Goal: Register for event/course

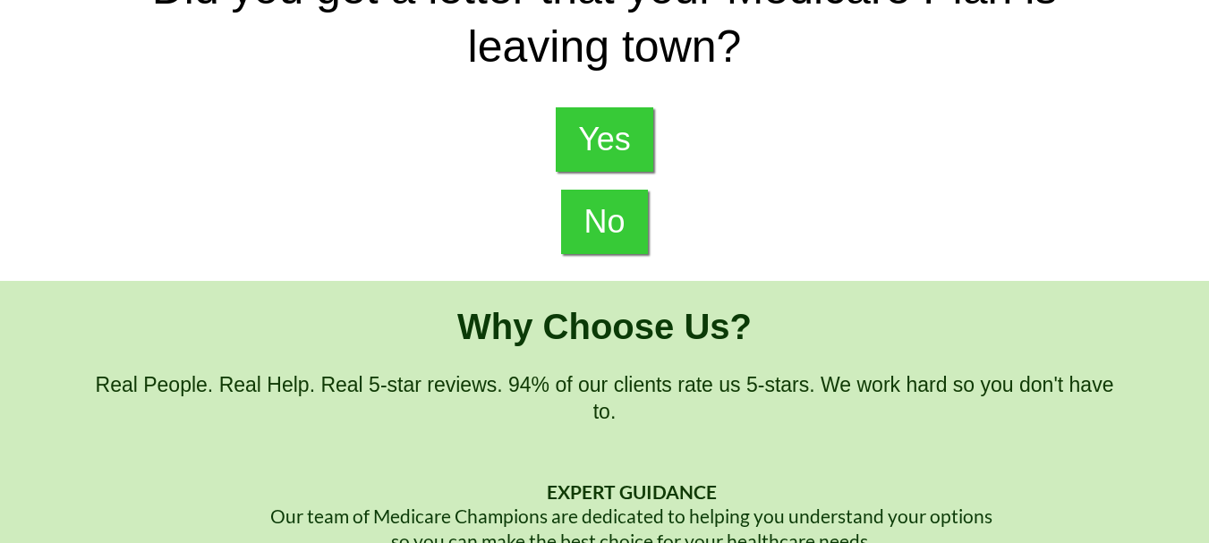
scroll to position [90, 0]
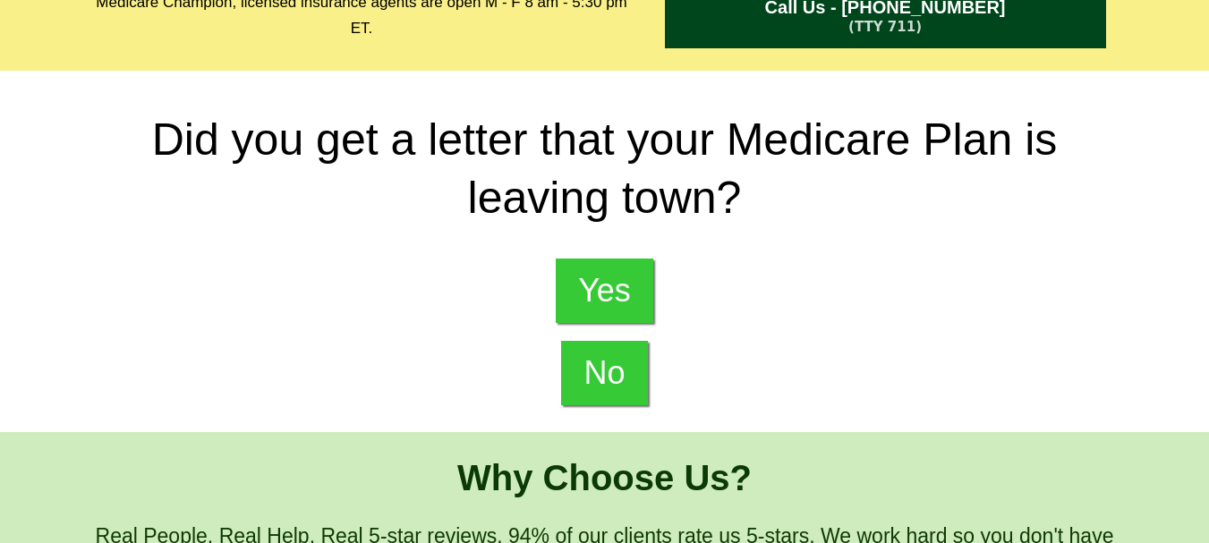
click at [620, 363] on span "No" at bounding box center [604, 373] width 41 height 38
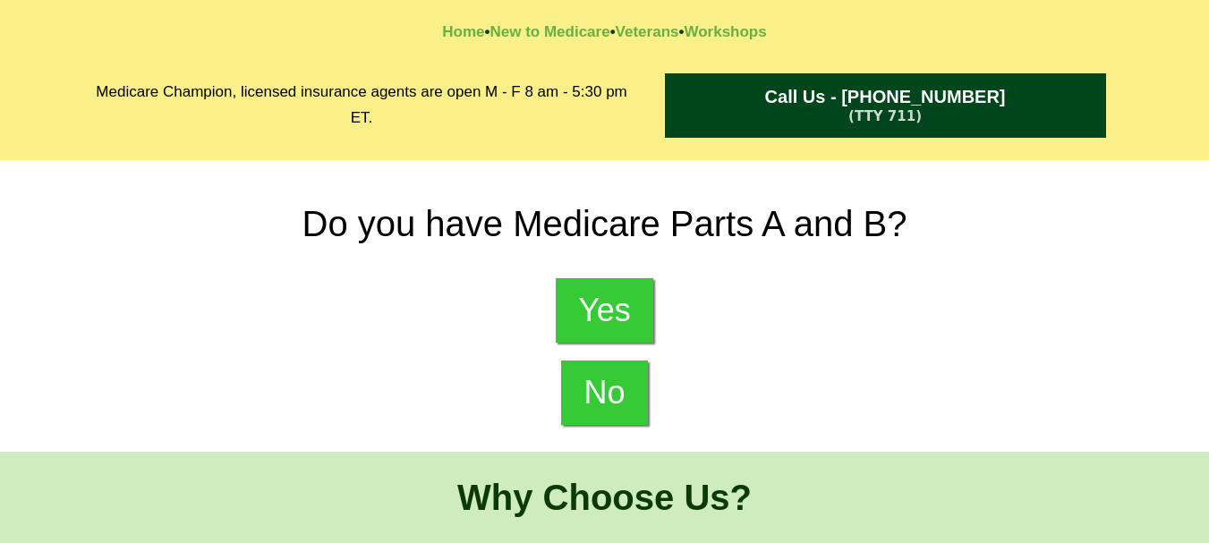
click at [605, 393] on span "No" at bounding box center [604, 393] width 41 height 38
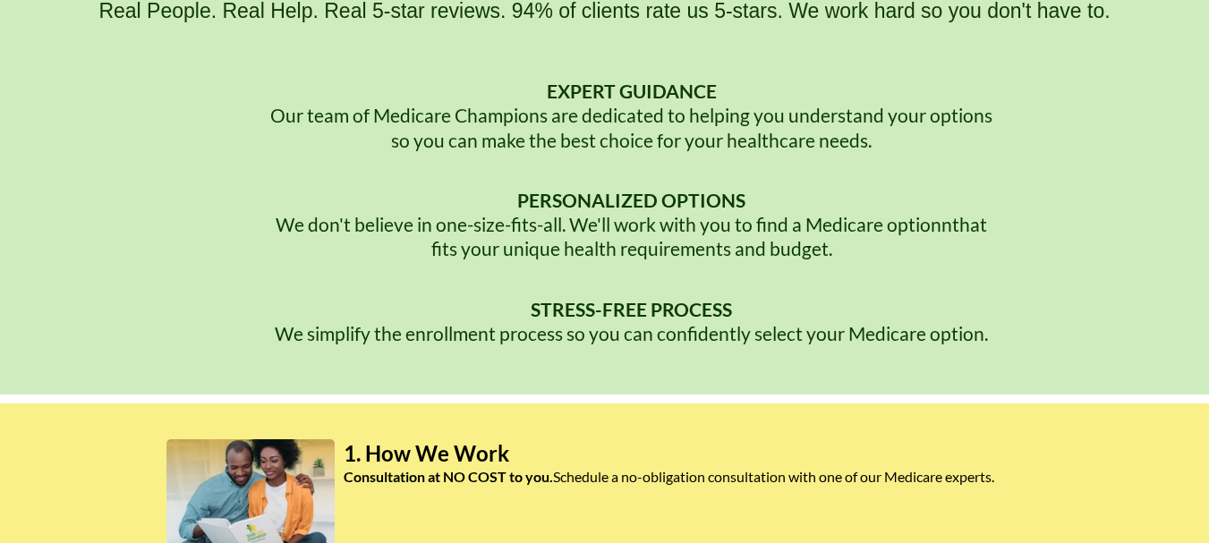
scroll to position [627, 0]
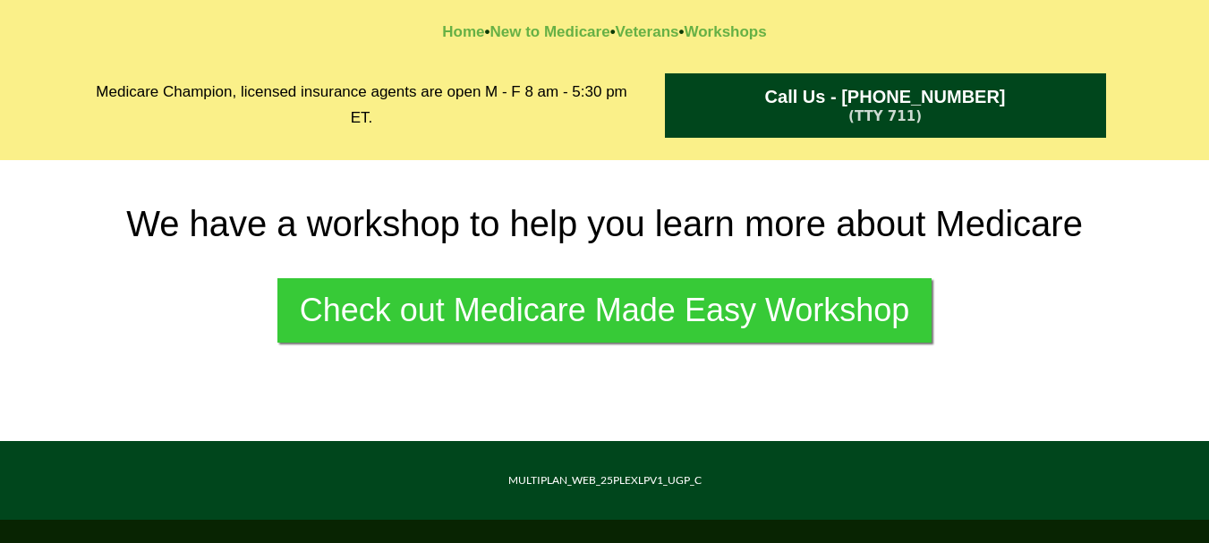
click at [399, 315] on span "Check out Medicare Made Easy Workshop" at bounding box center [605, 311] width 610 height 38
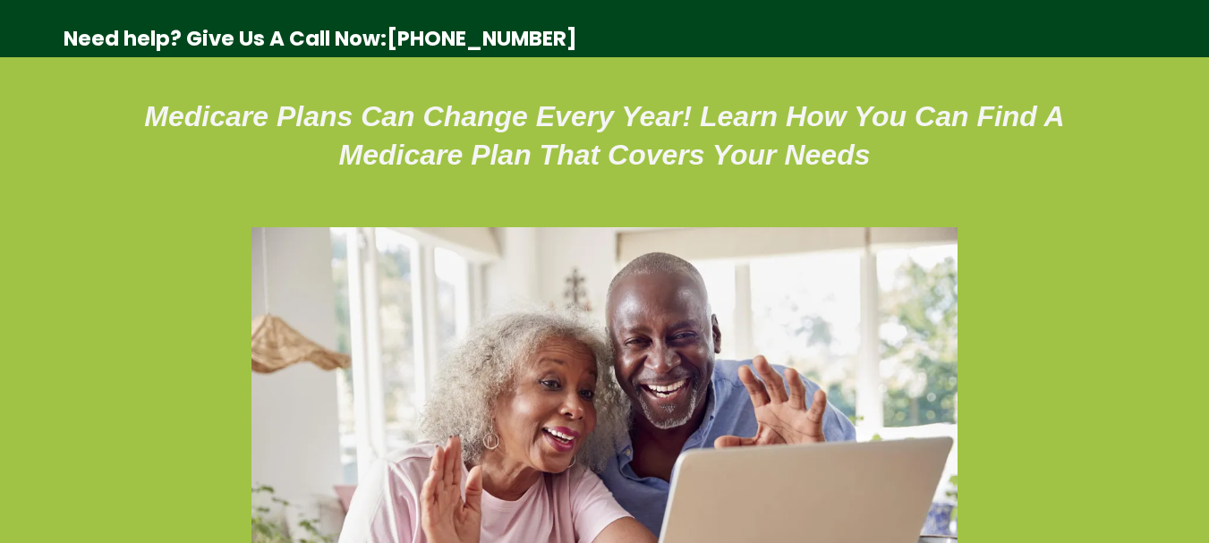
scroll to position [31, 0]
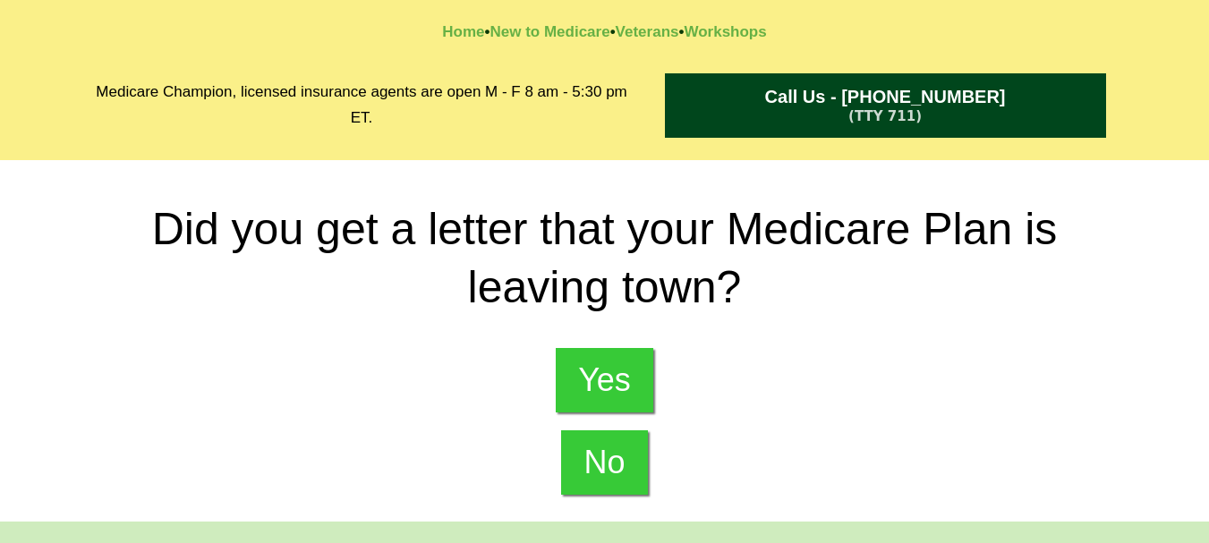
click at [599, 472] on span "No" at bounding box center [604, 463] width 41 height 38
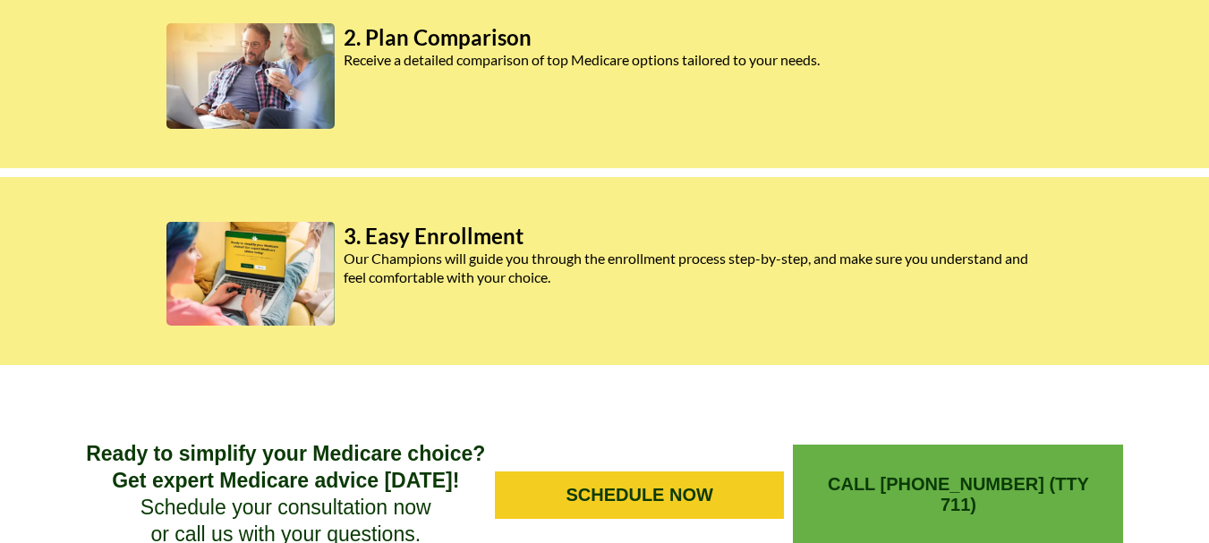
scroll to position [1199, 0]
